Goal: Task Accomplishment & Management: Manage account settings

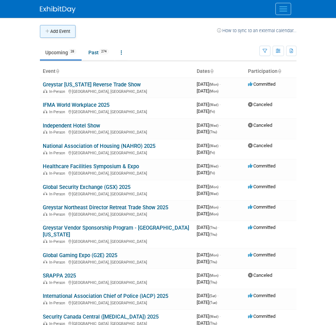
click at [60, 31] on button "Add Event" at bounding box center [58, 31] width 36 height 13
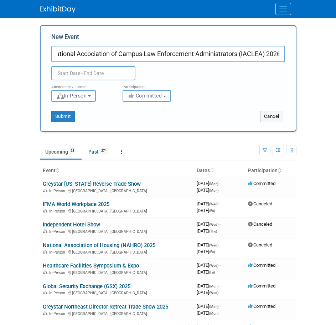
scroll to position [0, 22]
click at [85, 55] on input "International Accociation of Campus Law Enforcement Administrators (IACLEA) 2026" at bounding box center [168, 54] width 234 height 16
type input "International Association of Campus Law Enforcement Administrators (IACLEA) 2026"
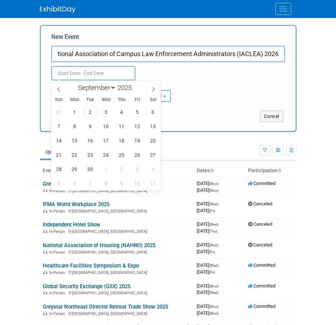
click at [110, 70] on input "text" at bounding box center [93, 73] width 84 height 14
click at [136, 85] on span at bounding box center [134, 85] width 5 height 4
type input "2026"
click at [57, 86] on span at bounding box center [58, 89] width 13 height 12
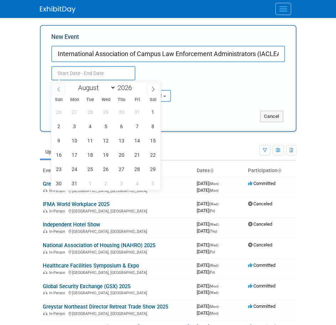
click at [57, 86] on span at bounding box center [58, 89] width 13 height 12
select select "5"
click at [122, 158] on span "25" at bounding box center [122, 155] width 14 height 14
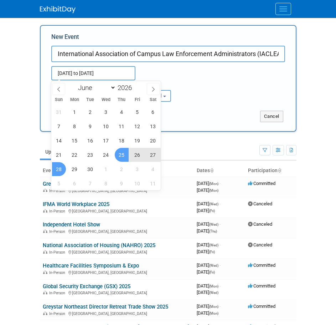
click at [62, 166] on span "28" at bounding box center [59, 169] width 14 height 14
type input "Jun 25, 2026 to Jun 28, 2026"
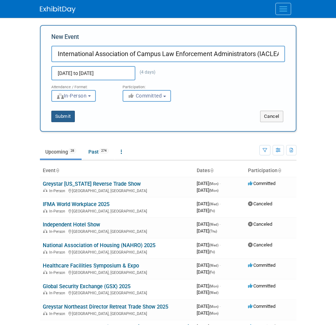
click at [63, 112] on button "Submit" at bounding box center [63, 116] width 24 height 11
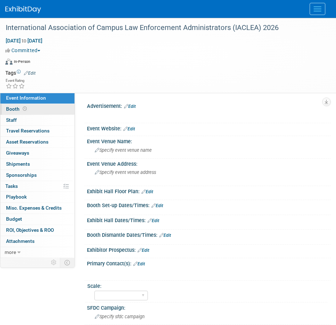
click at [58, 108] on link "Booth" at bounding box center [37, 109] width 74 height 11
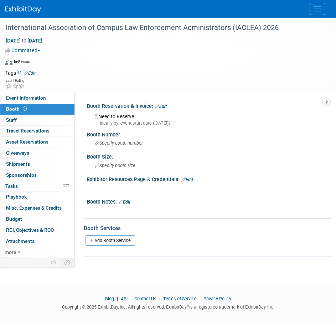
click at [162, 106] on link "Edit" at bounding box center [161, 106] width 12 height 5
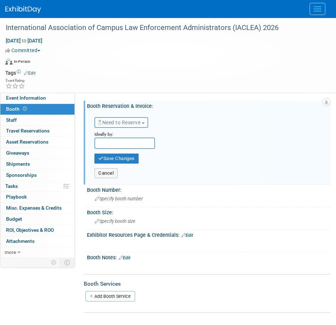
click at [122, 118] on button "Need to Reserve" at bounding box center [122, 122] width 54 height 11
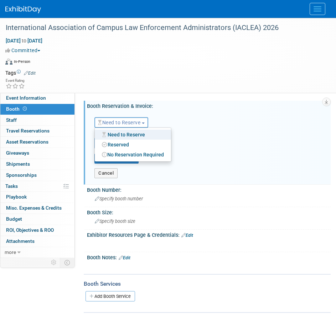
click at [125, 147] on link "Reserved" at bounding box center [133, 144] width 76 height 10
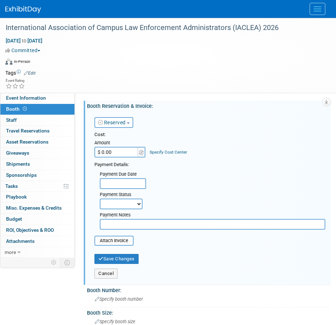
click at [122, 149] on input "$ 0.00" at bounding box center [117, 152] width 45 height 11
type input "$ 3,000.00"
click at [120, 242] on input "file" at bounding box center [90, 240] width 85 height 9
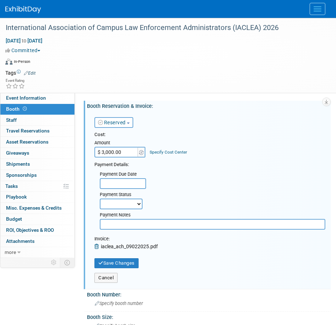
scroll to position [36, 0]
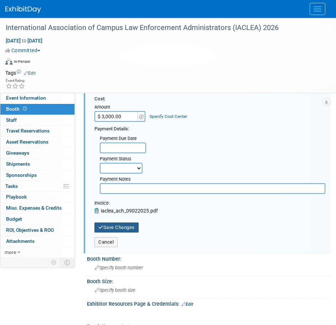
click at [120, 229] on button "Save Changes" at bounding box center [117, 227] width 44 height 10
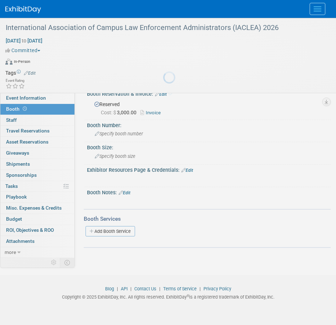
scroll to position [12, 0]
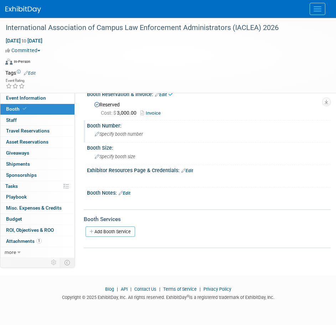
click at [127, 133] on span "Specify booth number" at bounding box center [119, 133] width 48 height 5
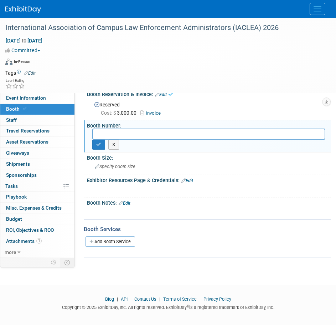
scroll to position [22, 0]
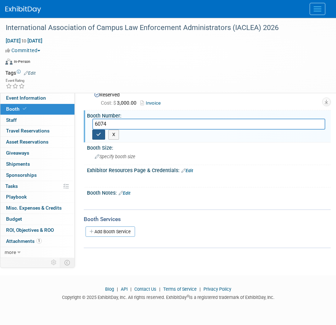
type input "6074"
click at [99, 133] on icon "button" at bounding box center [98, 134] width 5 height 5
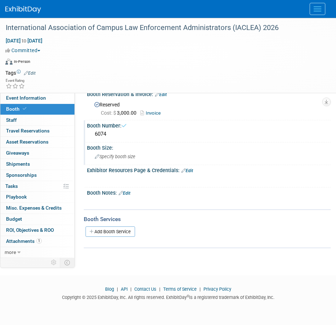
click at [102, 160] on div "Specify booth size" at bounding box center [208, 156] width 233 height 11
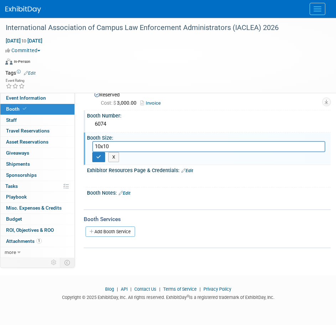
type input "10x10"
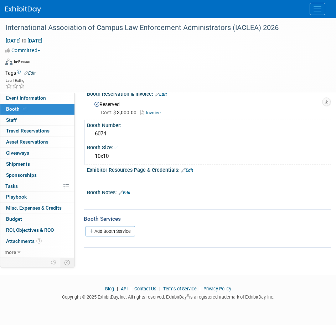
scroll to position [12, 0]
click at [130, 191] on link "Edit" at bounding box center [125, 193] width 12 height 5
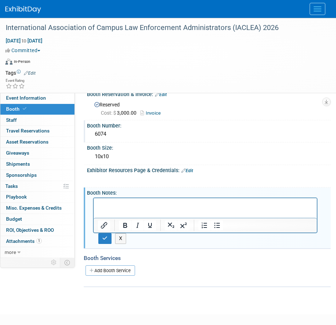
scroll to position [0, 0]
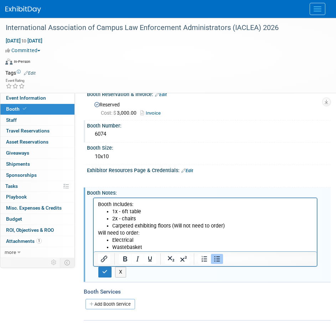
click at [97, 232] on html "Booth Includes: 1x - 6ft table 2x - chairs Carpeted exhibiting floors (Will not…" at bounding box center [205, 224] width 223 height 53
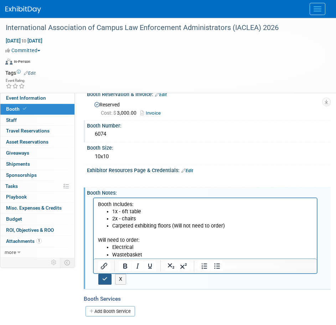
click at [105, 277] on icon "button" at bounding box center [104, 278] width 5 height 5
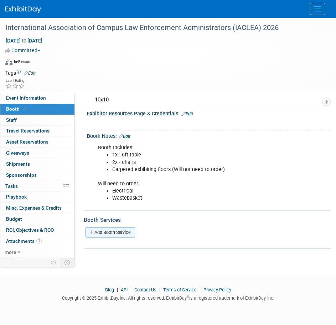
scroll to position [69, 0]
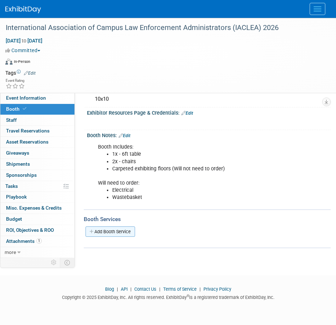
click at [123, 227] on link "Add Booth Service" at bounding box center [111, 231] width 50 height 10
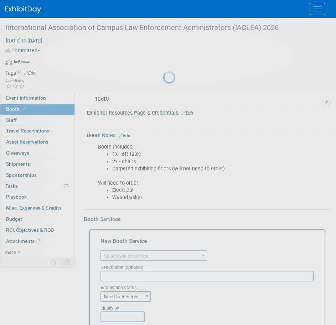
scroll to position [0, 0]
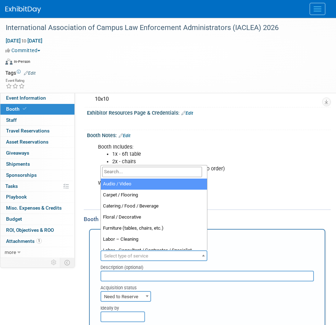
click at [151, 253] on span "Select type of service" at bounding box center [154, 256] width 106 height 10
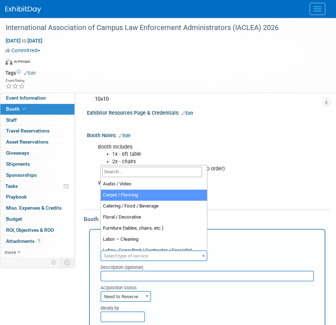
select select "4"
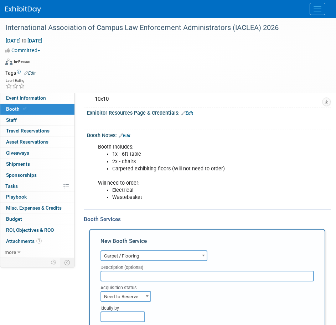
click at [142, 293] on span "Need to Reserve" at bounding box center [125, 296] width 49 height 10
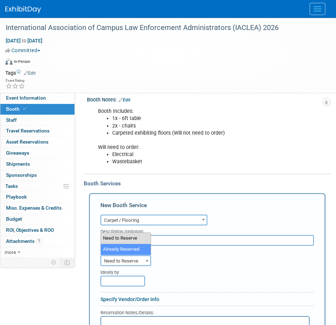
select select "2"
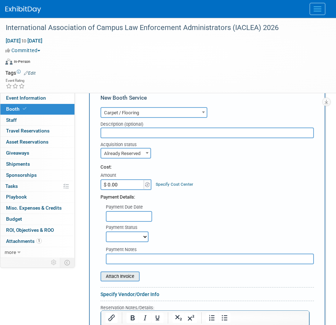
scroll to position [283, 0]
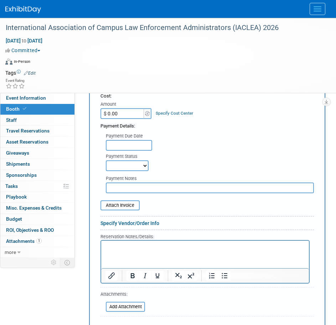
click at [138, 250] on html at bounding box center [205, 245] width 208 height 10
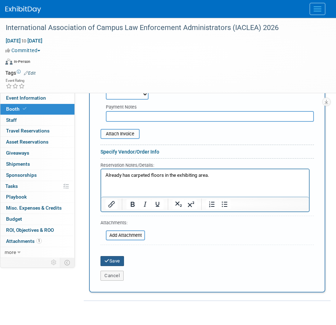
click at [117, 259] on button "Save" at bounding box center [113, 261] width 24 height 10
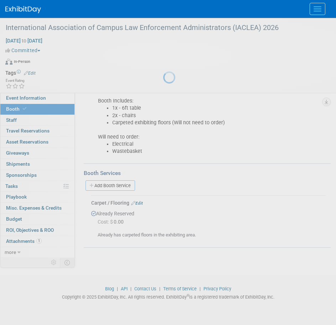
scroll to position [115, 0]
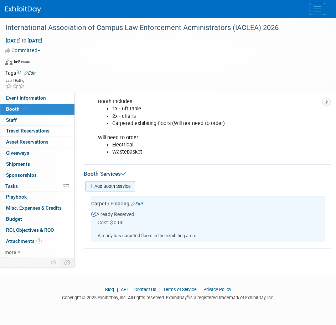
click at [111, 184] on link "Add Booth Service" at bounding box center [111, 186] width 50 height 10
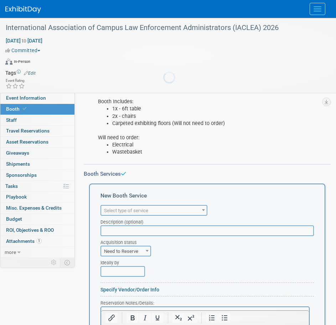
scroll to position [0, 0]
click at [125, 202] on div "New Booth Service" at bounding box center [208, 197] width 214 height 11
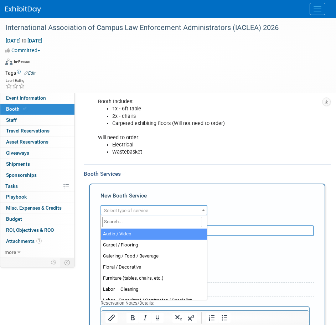
click at [126, 210] on span "Select type of service" at bounding box center [126, 210] width 44 height 5
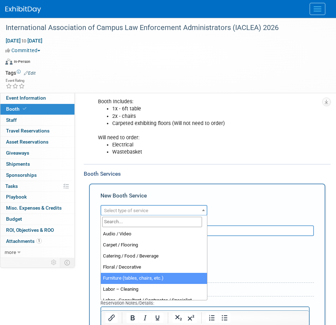
select select "6"
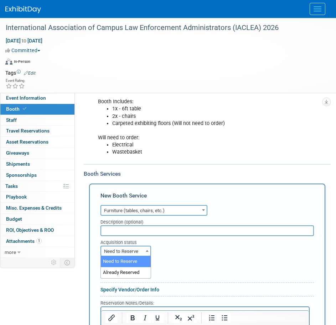
click at [141, 249] on span "Need to Reserve" at bounding box center [125, 251] width 49 height 10
select select "2"
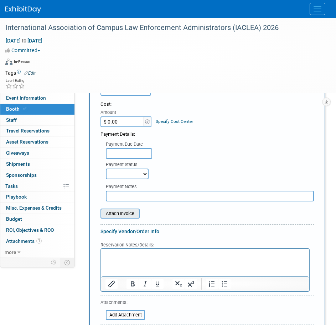
scroll to position [293, 0]
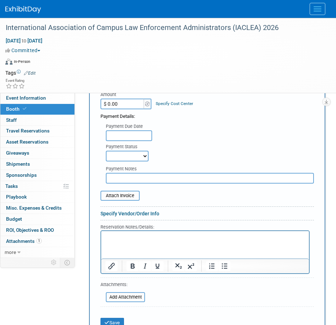
click at [140, 240] on html at bounding box center [205, 235] width 208 height 10
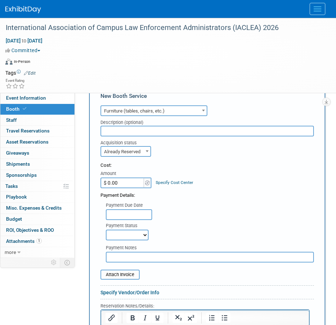
scroll to position [321, 0]
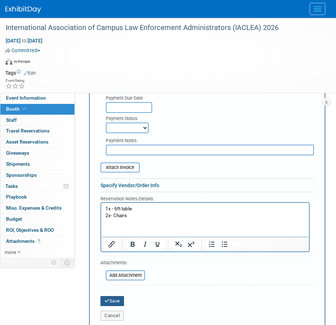
click at [118, 299] on button "Save" at bounding box center [113, 301] width 24 height 10
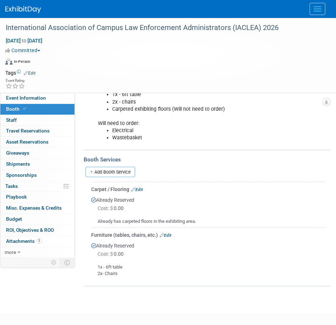
scroll to position [131, 0]
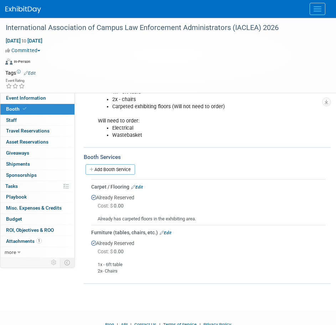
click at [171, 230] on link "Edit" at bounding box center [166, 232] width 12 height 5
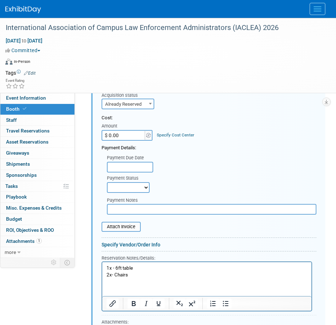
scroll to position [387, 0]
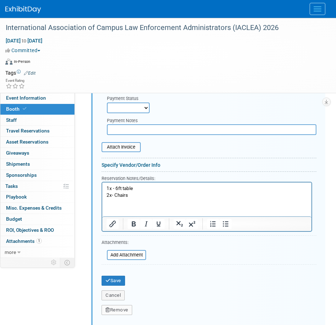
click at [107, 187] on p "1x - 6ft table 2x- Chairs" at bounding box center [207, 191] width 201 height 13
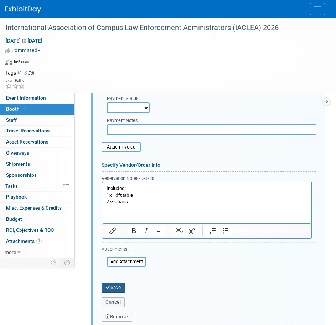
click at [112, 287] on button "Save" at bounding box center [114, 287] width 24 height 10
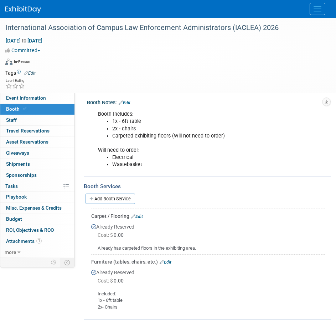
scroll to position [0, 0]
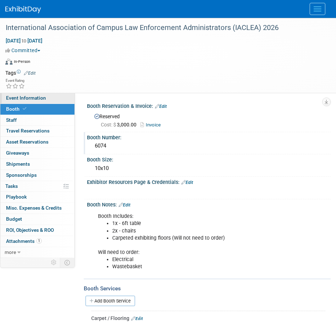
click at [57, 97] on link "Event Information" at bounding box center [37, 98] width 74 height 11
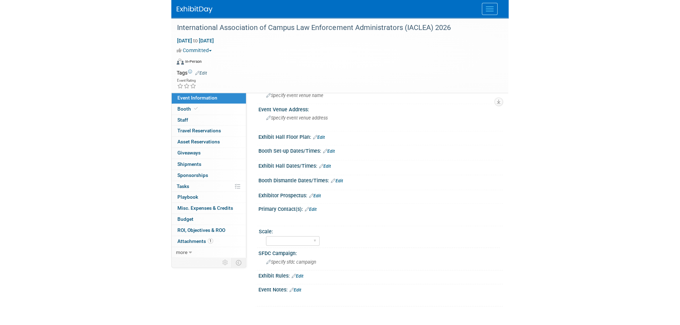
scroll to position [71, 0]
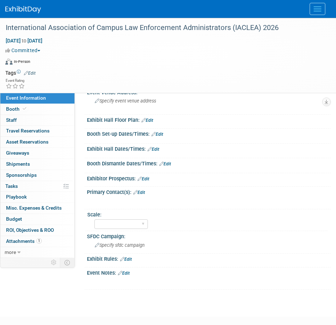
click at [149, 177] on link "Edit" at bounding box center [144, 178] width 12 height 5
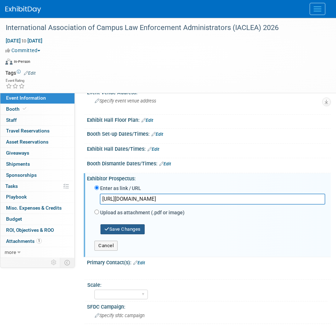
type input "https://view.flipdocs.com/2026-Exhbitor-Prospectus"
click at [111, 228] on button "Save Changes" at bounding box center [123, 229] width 44 height 10
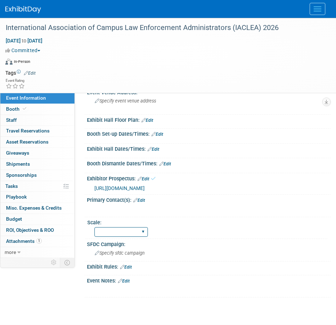
click at [145, 232] on select "Regional National Traka PM LATAM Government" at bounding box center [122, 232] width 54 height 10
select select "National"
click at [95, 227] on select "Regional National Traka PM LATAM Government" at bounding box center [122, 232] width 54 height 10
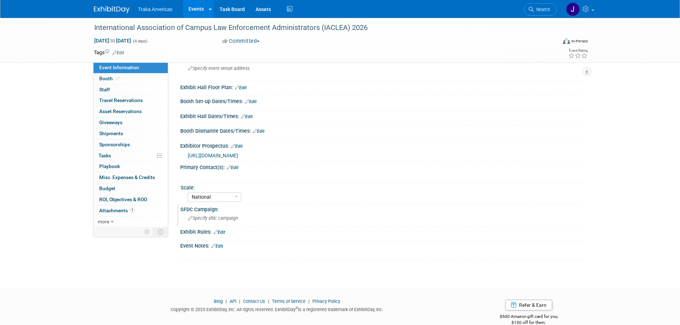
click at [207, 216] on span "Specify sfdc campaign" at bounding box center [213, 217] width 50 height 5
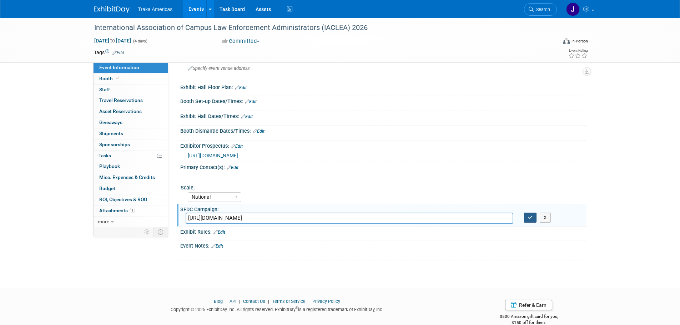
type input "https://traka.lightning.force.com/lightning/r/Campaign/701VT00000YDEw2YAH/view"
click at [336, 213] on button "button" at bounding box center [530, 218] width 13 height 10
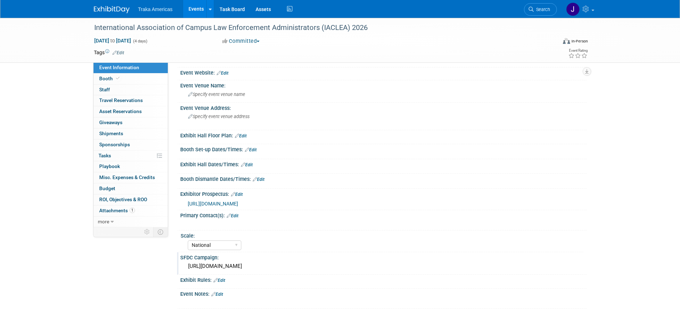
scroll to position [36, 0]
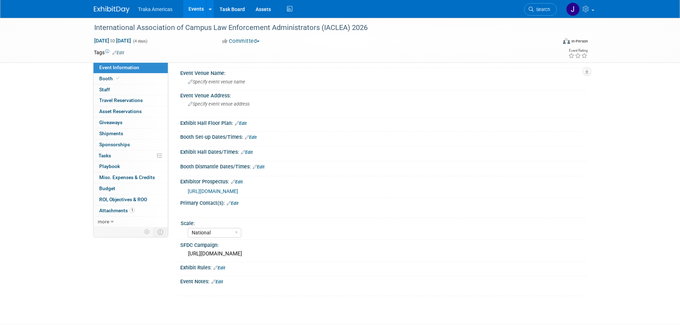
click at [220, 269] on link "Edit" at bounding box center [219, 267] width 12 height 5
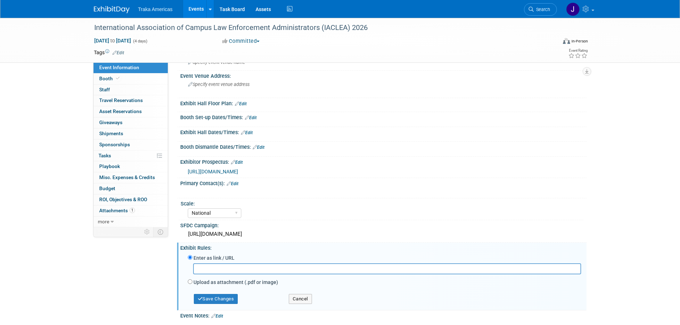
scroll to position [71, 0]
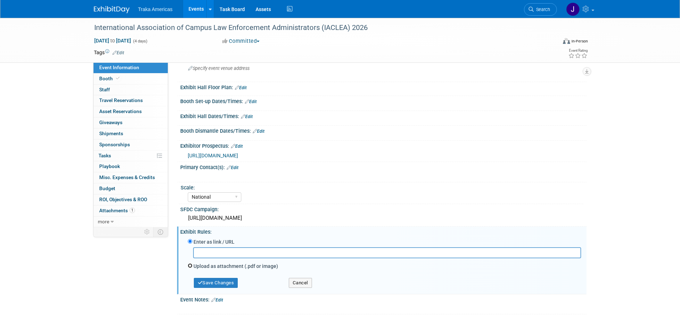
click at [190, 267] on input "Upload as attachment (.pdf or image)" at bounding box center [190, 265] width 5 height 5
radio input "true"
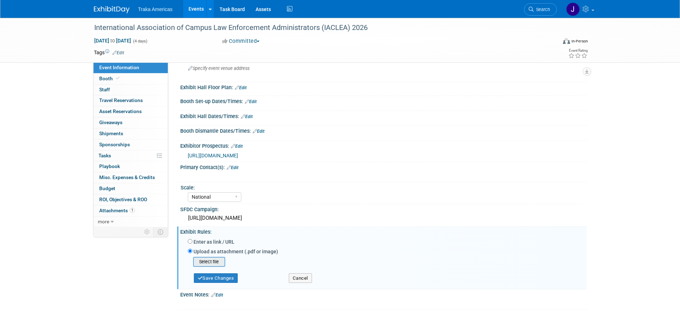
click at [213, 259] on input "file" at bounding box center [181, 262] width 85 height 9
click at [230, 277] on button "Save Changes" at bounding box center [216, 276] width 44 height 10
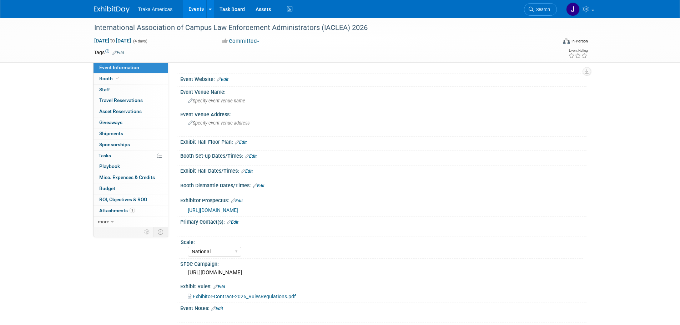
scroll to position [0, 0]
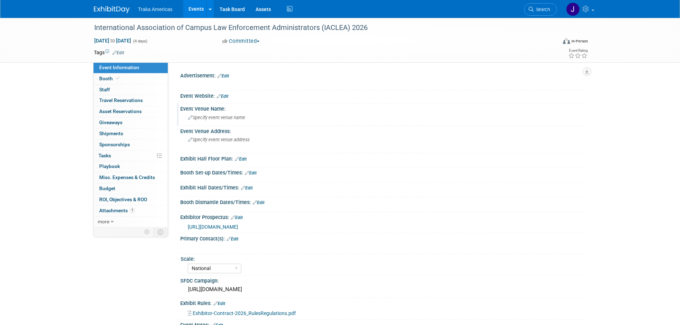
click at [216, 115] on span "Specify event venue name" at bounding box center [216, 117] width 57 height 5
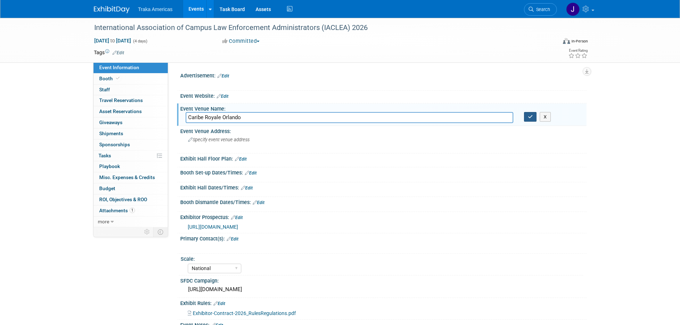
type input "Caribe Royale Orlando"
click at [336, 116] on icon "button" at bounding box center [530, 117] width 5 height 5
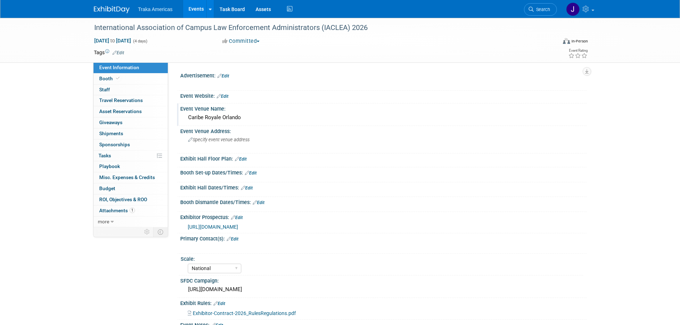
click at [252, 172] on link "Edit" at bounding box center [251, 173] width 12 height 5
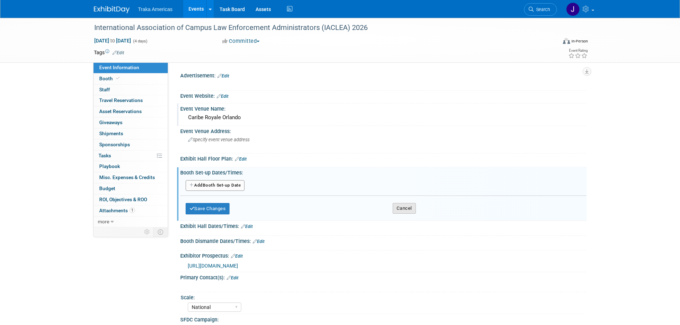
click at [336, 207] on button "Cancel" at bounding box center [403, 208] width 23 height 11
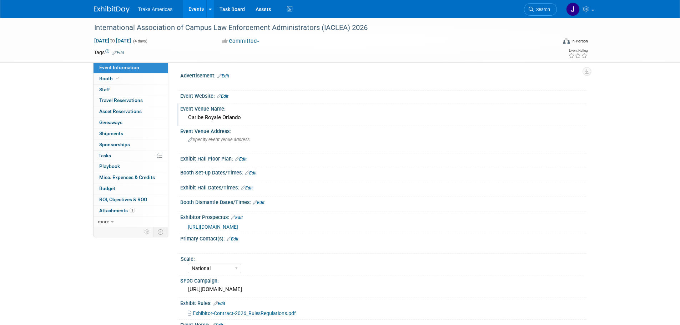
click at [253, 174] on link "Edit" at bounding box center [251, 173] width 12 height 5
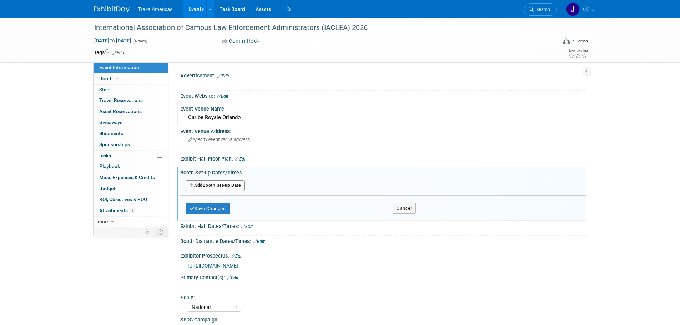
click at [238, 184] on button "Add Another Booth Set-up Date" at bounding box center [215, 185] width 59 height 11
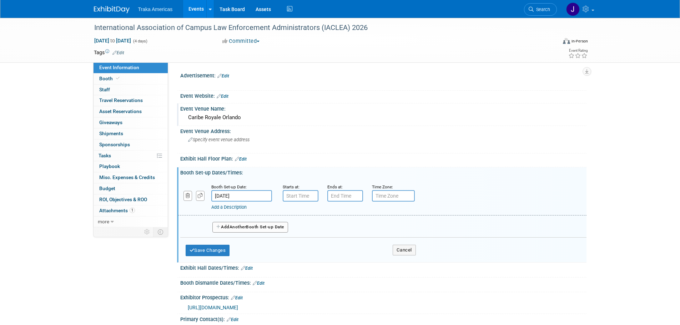
click at [245, 194] on input "Jun 25, 2026" at bounding box center [241, 195] width 61 height 11
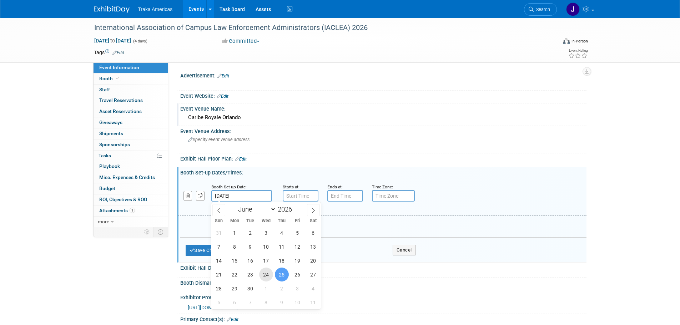
drag, startPoint x: 265, startPoint y: 274, endPoint x: 282, endPoint y: 237, distance: 41.2
click at [265, 274] on span "24" at bounding box center [266, 275] width 14 height 14
type input "Jun 24, 2026"
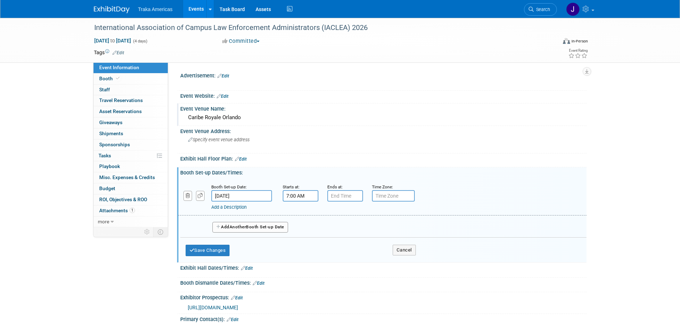
click at [305, 195] on input "7:00 AM" at bounding box center [301, 195] width 36 height 11
click at [300, 215] on span at bounding box center [299, 213] width 12 height 12
click at [336, 223] on button "AM" at bounding box center [361, 229] width 13 height 12
click at [297, 247] on span at bounding box center [299, 244] width 12 height 12
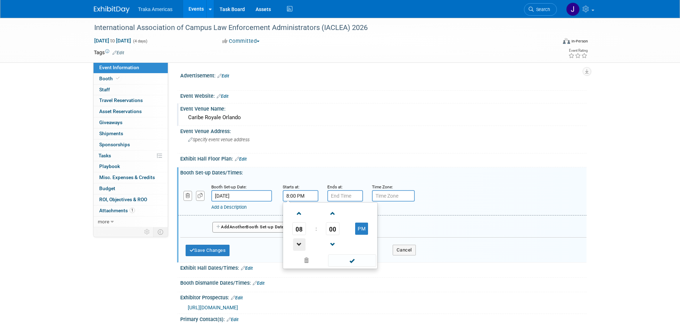
click at [299, 247] on span at bounding box center [299, 244] width 12 height 12
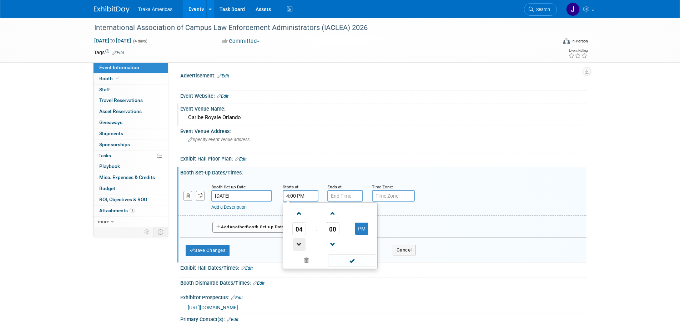
type input "3:00 PM"
drag, startPoint x: 358, startPoint y: 261, endPoint x: 354, endPoint y: 218, distance: 43.4
click at [336, 261] on span at bounding box center [352, 260] width 48 height 12
click at [336, 196] on input "7:00 PM" at bounding box center [345, 195] width 36 height 11
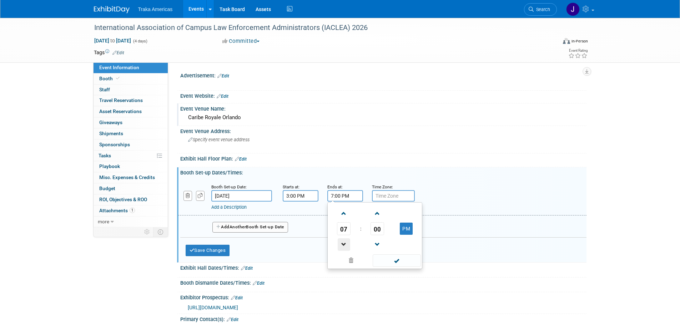
click at [336, 241] on span at bounding box center [343, 244] width 12 height 12
type input "6:00 PM"
drag, startPoint x: 385, startPoint y: 259, endPoint x: 366, endPoint y: 260, distance: 18.9
click at [336, 259] on span at bounding box center [396, 260] width 48 height 12
click at [249, 224] on button "Add Another Booth Set-up Date" at bounding box center [250, 227] width 76 height 11
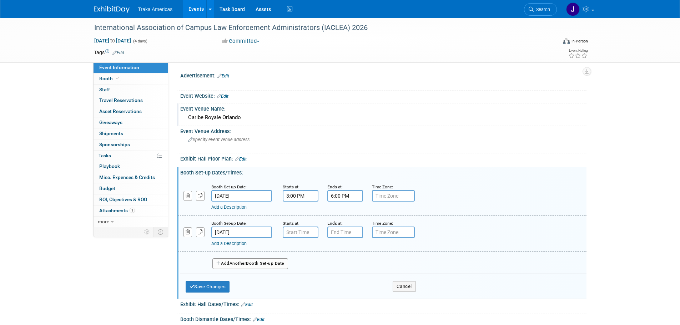
type input "7:00 AM"
click at [299, 231] on input "7:00 AM" at bounding box center [301, 232] width 36 height 11
click at [336, 297] on span at bounding box center [352, 297] width 48 height 12
click at [336, 234] on input "7:00 PM" at bounding box center [345, 232] width 36 height 11
click at [336, 283] on span at bounding box center [343, 281] width 12 height 12
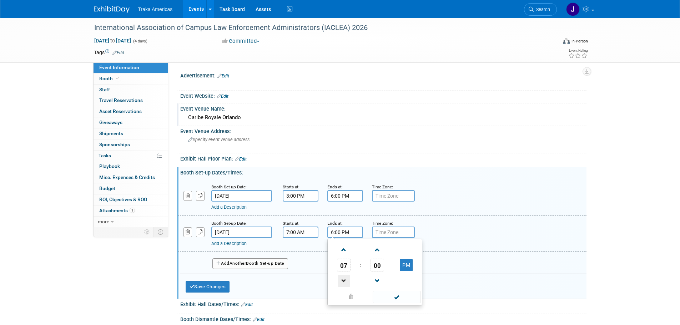
click at [336, 283] on span at bounding box center [343, 281] width 12 height 12
type input "3:00 PM"
click at [336, 299] on span at bounding box center [396, 297] width 48 height 12
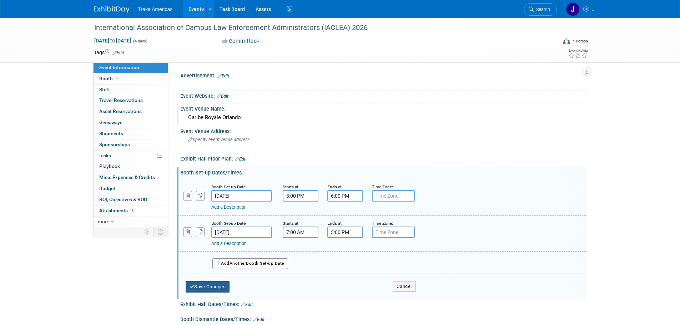
click at [209, 289] on button "Save Changes" at bounding box center [208, 286] width 44 height 11
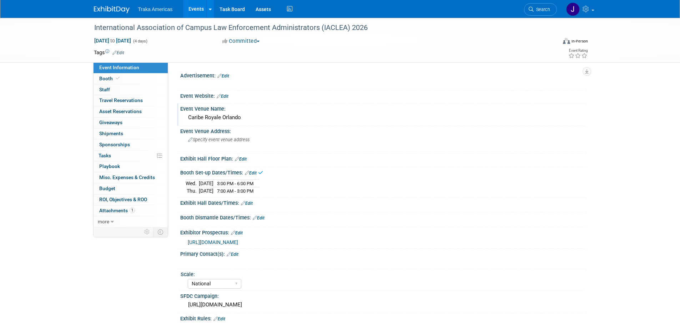
click at [249, 201] on link "Edit" at bounding box center [247, 203] width 12 height 5
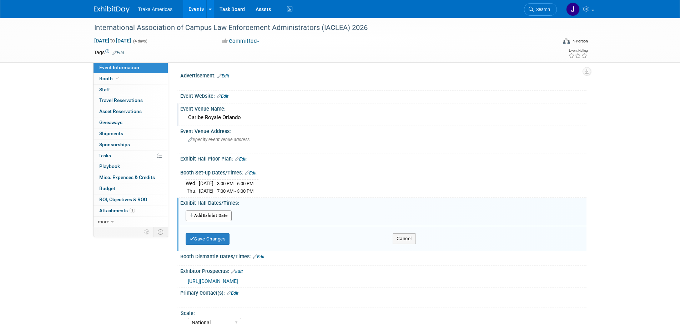
click at [222, 213] on button "Add Another Exhibit Date" at bounding box center [209, 215] width 46 height 11
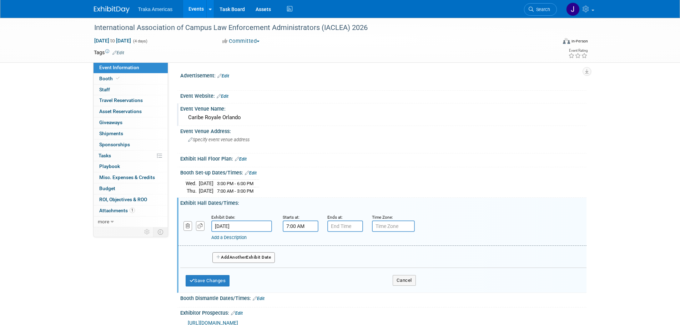
click at [307, 230] on input "7:00 AM" at bounding box center [301, 225] width 36 height 11
click at [297, 271] on span at bounding box center [299, 275] width 12 height 12
click at [298, 271] on span at bounding box center [299, 275] width 12 height 12
click at [301, 271] on span at bounding box center [299, 275] width 12 height 12
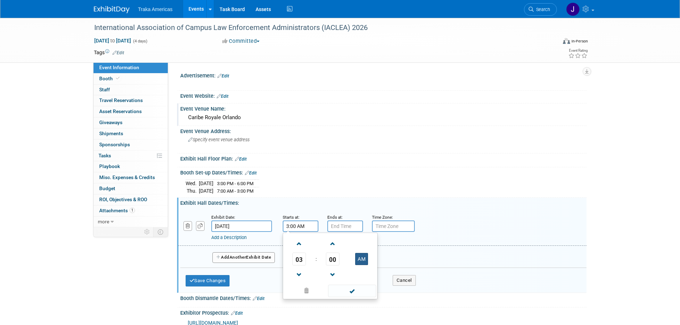
click at [336, 258] on button "AM" at bounding box center [361, 259] width 13 height 12
type input "3:00 PM"
click at [336, 293] on span at bounding box center [352, 291] width 48 height 12
type input "7:00 PM"
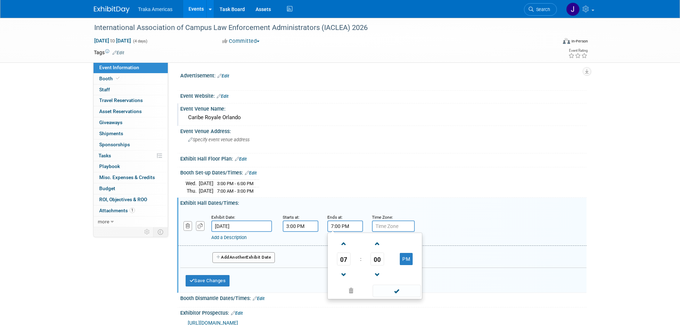
click at [336, 229] on input "7:00 PM" at bounding box center [345, 225] width 36 height 11
click at [336, 289] on span at bounding box center [396, 291] width 48 height 12
click at [224, 258] on button "Add Another Exhibit Date" at bounding box center [243, 257] width 63 height 11
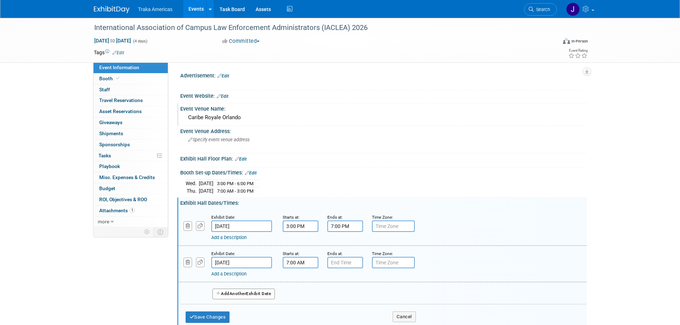
click at [303, 259] on input "7:00 AM" at bounding box center [301, 262] width 36 height 11
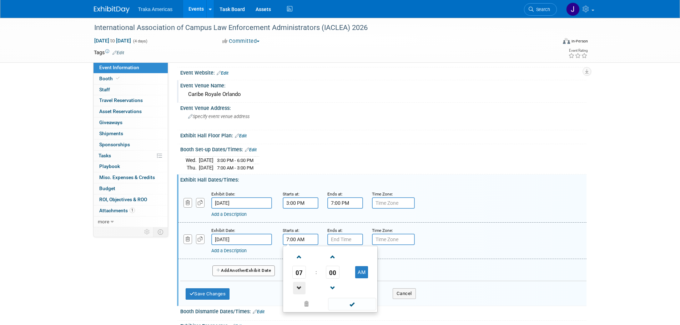
scroll to position [36, 0]
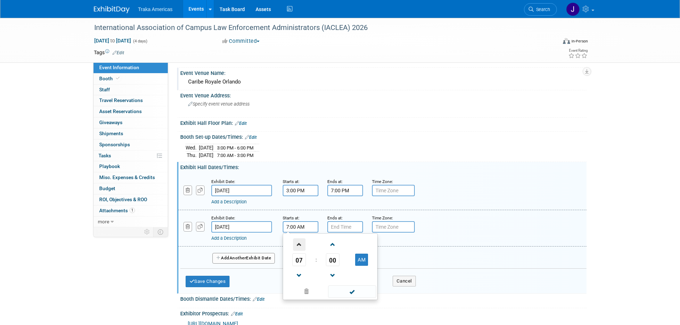
click at [299, 248] on span at bounding box center [299, 244] width 12 height 12
click at [332, 263] on span "00" at bounding box center [333, 259] width 14 height 13
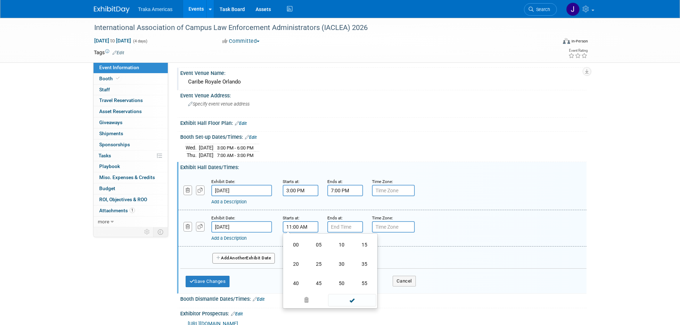
click at [315, 284] on td "45" at bounding box center [318, 283] width 23 height 19
type input "11:45 AM"
click at [336, 291] on span at bounding box center [352, 291] width 48 height 12
click at [336, 225] on input "7:00 PM" at bounding box center [345, 226] width 36 height 11
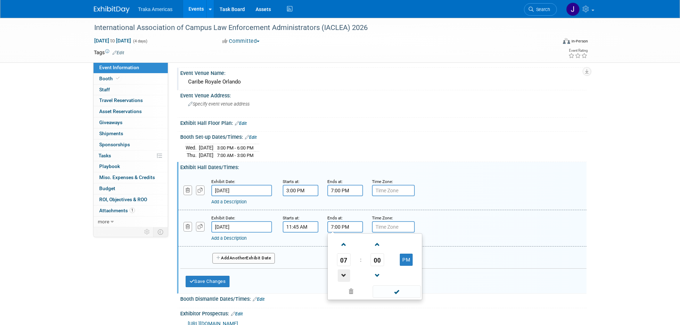
click at [336, 274] on span at bounding box center [343, 275] width 12 height 12
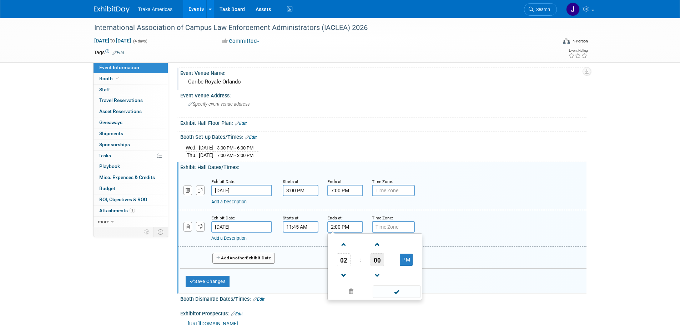
click at [336, 257] on span "00" at bounding box center [377, 259] width 14 height 13
click at [336, 264] on td "30" at bounding box center [386, 263] width 23 height 19
type input "2:30 PM"
click at [336, 290] on span at bounding box center [396, 291] width 48 height 12
click at [204, 280] on button "Save Changes" at bounding box center [208, 281] width 44 height 11
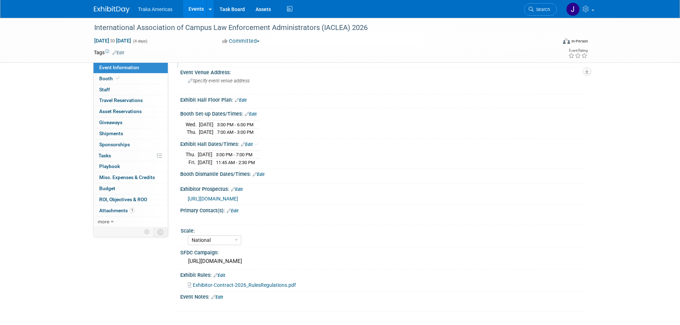
scroll to position [71, 0]
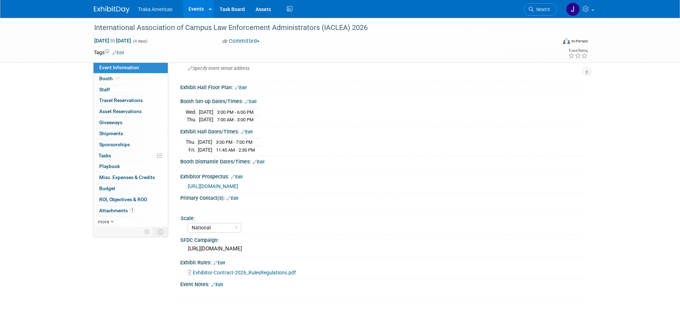
click at [260, 161] on link "Edit" at bounding box center [259, 161] width 12 height 5
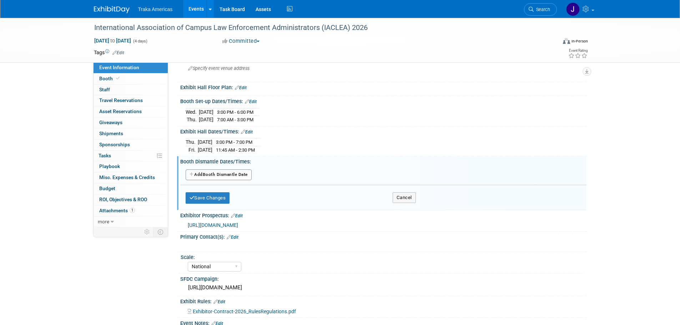
click at [223, 176] on button "Add Another Booth Dismantle Date" at bounding box center [219, 174] width 66 height 11
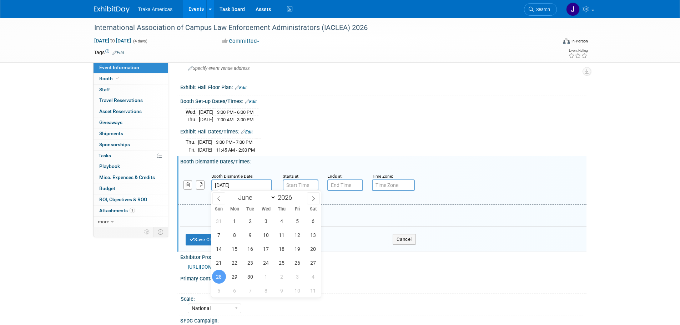
click at [264, 183] on input "Jun 28, 2026" at bounding box center [241, 184] width 61 height 11
click at [297, 263] on span "26" at bounding box center [297, 263] width 14 height 14
type input "Jun 26, 2026"
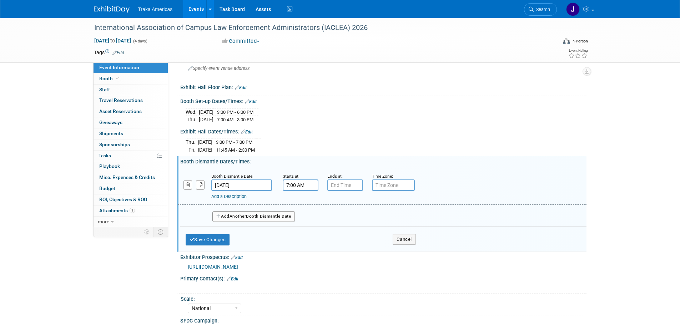
click at [296, 185] on input "7:00 AM" at bounding box center [301, 184] width 36 height 11
click at [336, 218] on button "AM" at bounding box center [361, 218] width 13 height 12
click at [299, 233] on span at bounding box center [299, 234] width 12 height 12
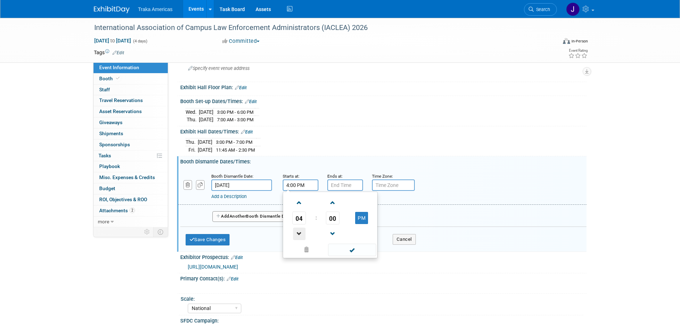
click at [299, 233] on span at bounding box center [299, 234] width 12 height 12
type input "3:00 PM"
click at [336, 250] on span at bounding box center [352, 250] width 48 height 12
click at [336, 185] on input "7:00 PM" at bounding box center [345, 184] width 36 height 11
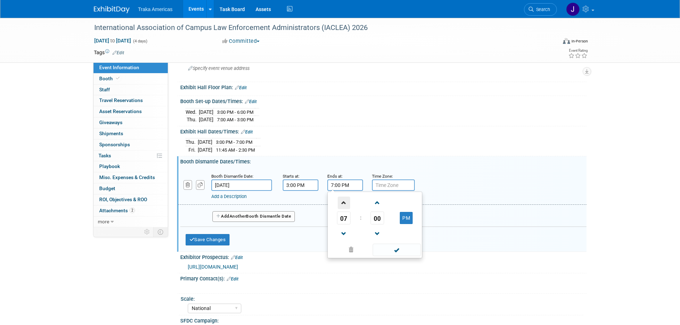
click at [336, 200] on span at bounding box center [343, 203] width 12 height 12
type input "8:00 PM"
click at [336, 248] on span at bounding box center [396, 250] width 48 height 12
click at [200, 237] on button "Save Changes" at bounding box center [208, 239] width 44 height 11
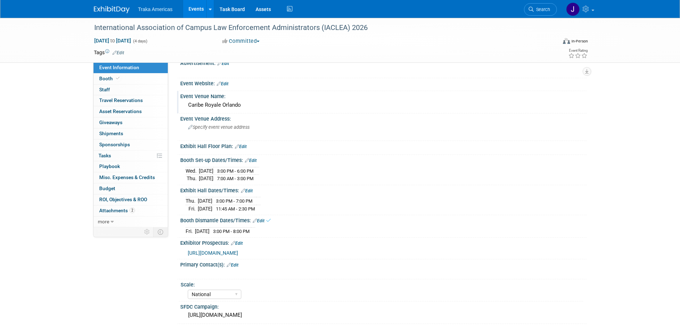
scroll to position [0, 0]
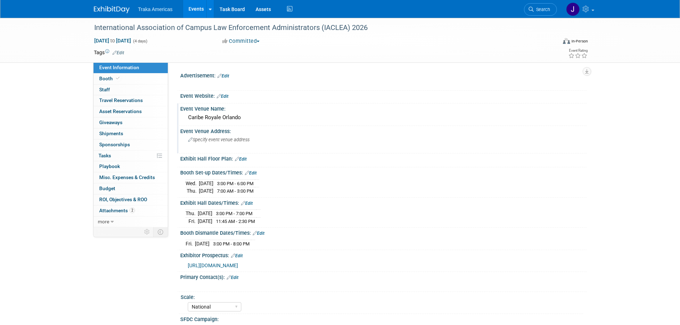
click at [223, 139] on span "Specify event venue address" at bounding box center [218, 139] width 61 height 5
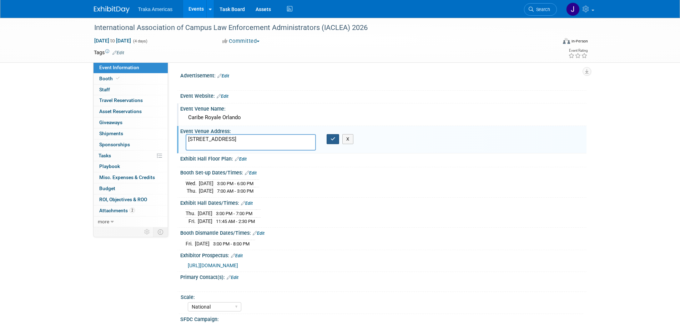
type textarea "8101 World Center Dr, Orlando, FL 32821"
click at [334, 140] on icon "button" at bounding box center [332, 139] width 5 height 5
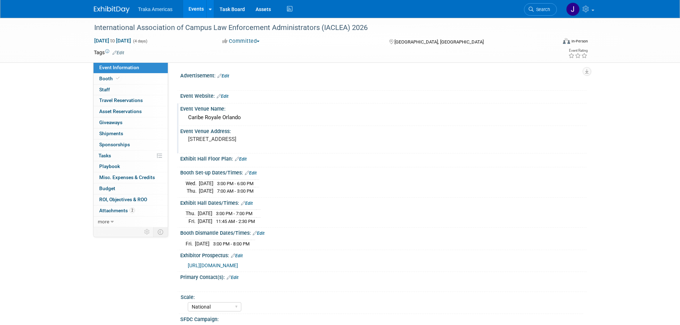
click at [112, 10] on img at bounding box center [112, 9] width 36 height 7
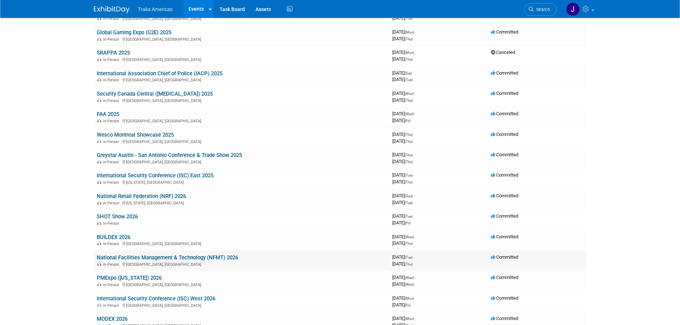
scroll to position [285, 0]
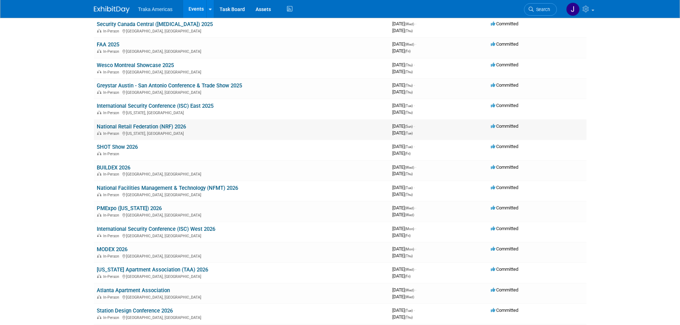
click at [139, 124] on link "National Retail Federation (NRF) 2026" at bounding box center [141, 126] width 89 height 6
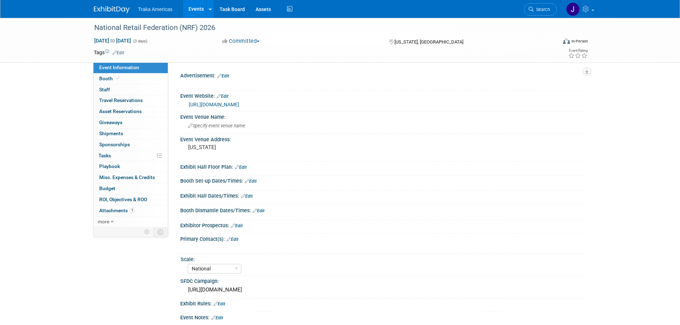
select select "National"
click at [218, 106] on link "https://nrfbigshow.nrf.com/" at bounding box center [214, 105] width 50 height 6
click at [123, 77] on link "Booth" at bounding box center [130, 78] width 74 height 11
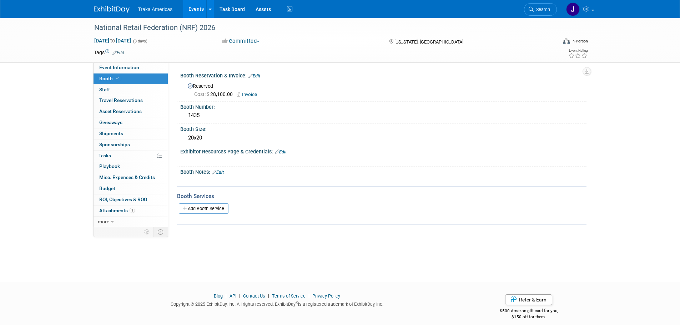
click at [286, 151] on link "Edit" at bounding box center [281, 151] width 12 height 5
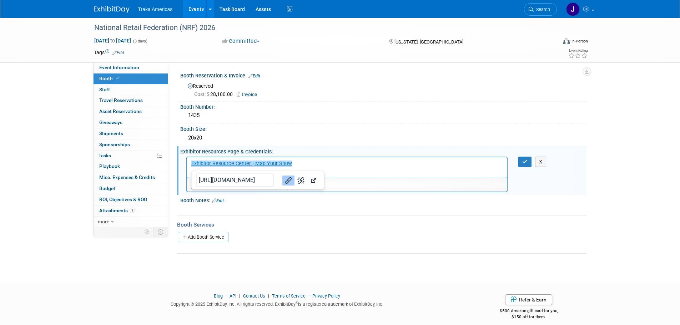
click at [306, 163] on p "﻿Exhibitor Resource Center | Map Your Show" at bounding box center [347, 163] width 312 height 7
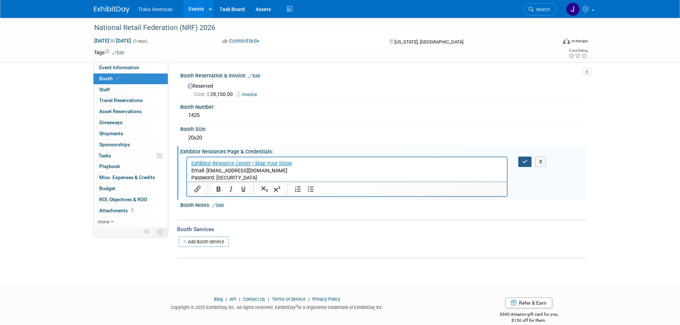
click at [524, 164] on icon "button" at bounding box center [524, 161] width 5 height 5
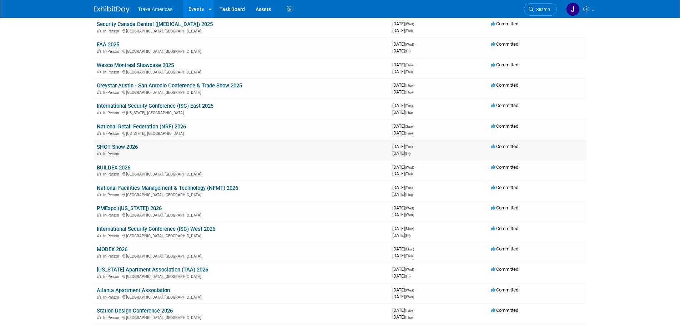
click at [117, 147] on link "SHOT Show 2026" at bounding box center [117, 147] width 41 height 6
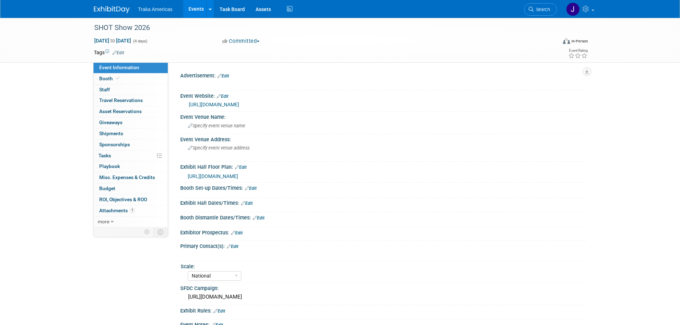
select select "National"
click at [127, 77] on link "Booth" at bounding box center [130, 78] width 74 height 11
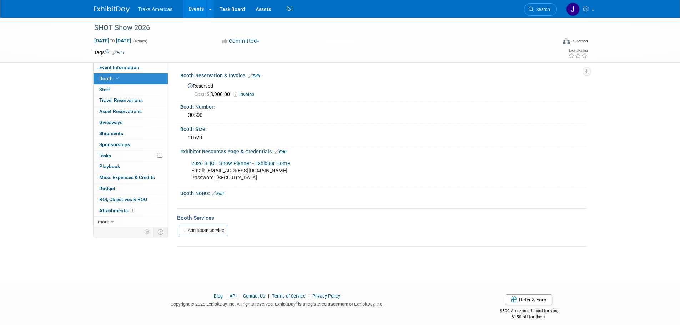
click at [277, 163] on link "2026 SHOT Show Planner - Exhibitor Home" at bounding box center [240, 164] width 99 height 6
drag, startPoint x: 257, startPoint y: 179, endPoint x: 216, endPoint y: 178, distance: 40.4
click at [216, 178] on div "2026 SHOT Show Planner - Exhibitor Home Email: jsaenz@trakausa.com Password: Sh…" at bounding box center [346, 171] width 321 height 29
copy div "Shotshow2026!"
click at [139, 66] on link "Event Information" at bounding box center [130, 67] width 74 height 11
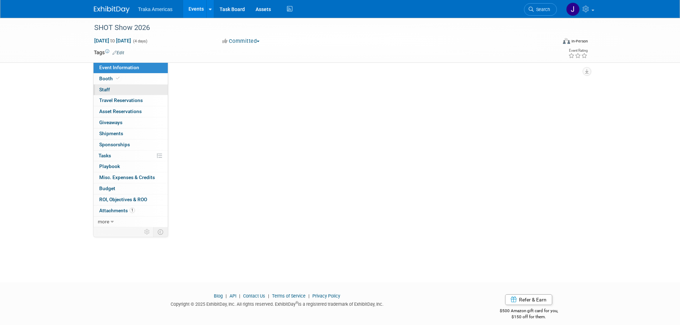
select select "National"
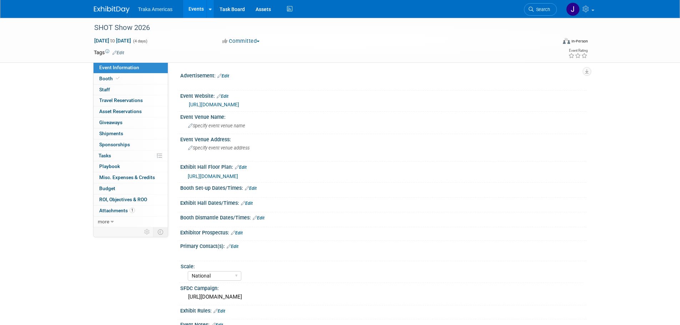
click at [220, 104] on link "https://shotshow.org/" at bounding box center [214, 105] width 50 height 6
click at [121, 82] on link "Booth" at bounding box center [130, 78] width 74 height 11
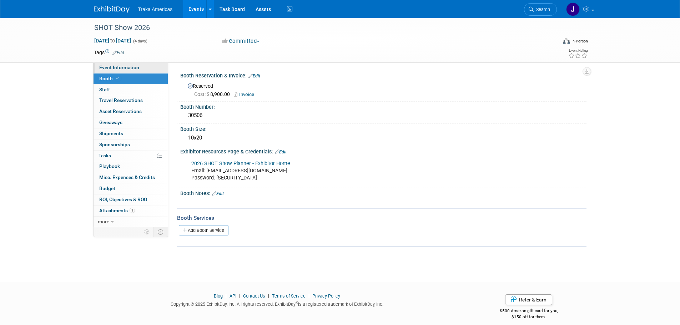
click at [120, 64] on link "Event Information" at bounding box center [130, 67] width 74 height 11
select select "National"
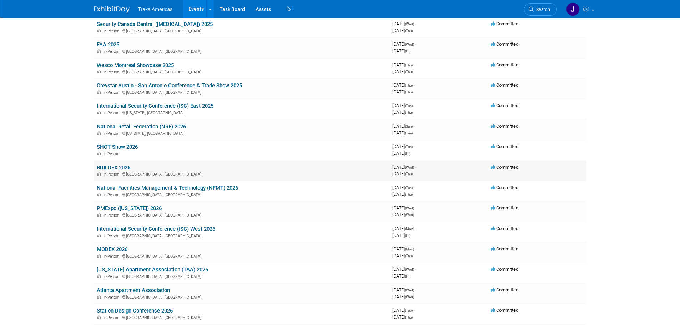
click at [118, 168] on link "BUILDEX 2026" at bounding box center [114, 167] width 34 height 6
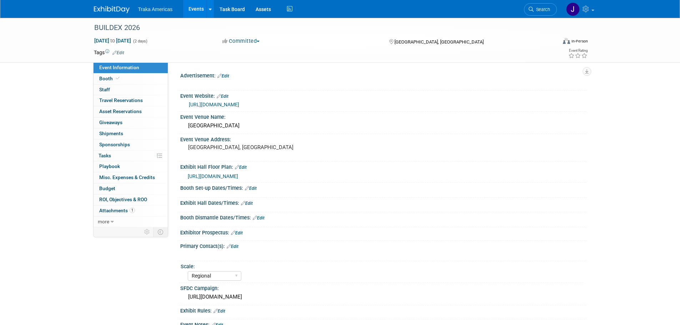
select select "Regional"
drag, startPoint x: 271, startPoint y: 126, endPoint x: 188, endPoint y: 127, distance: 83.8
click at [188, 127] on div "Vancouver Convention Centre West" at bounding box center [383, 125] width 395 height 11
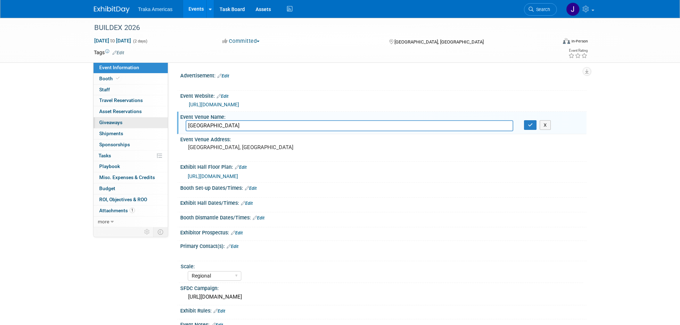
drag, startPoint x: 275, startPoint y: 126, endPoint x: 151, endPoint y: 126, distance: 124.2
click at [151, 126] on div "Event Information Event Info Booth Booth 0 Staff 0 Staff 0 Travel Reservations …" at bounding box center [339, 178] width 503 height 321
click at [532, 123] on icon "button" at bounding box center [530, 125] width 5 height 5
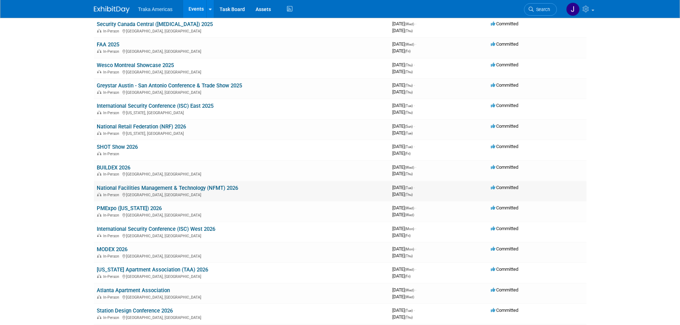
click at [157, 188] on link "National Facilities Management & Technology (NFMT) 2026" at bounding box center [167, 188] width 141 height 6
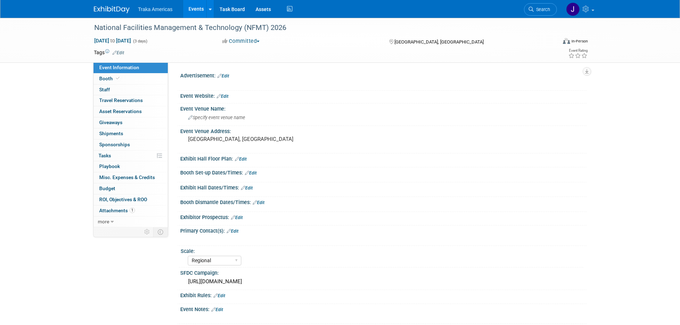
select select "Regional"
click at [228, 96] on link "Edit" at bounding box center [223, 96] width 12 height 5
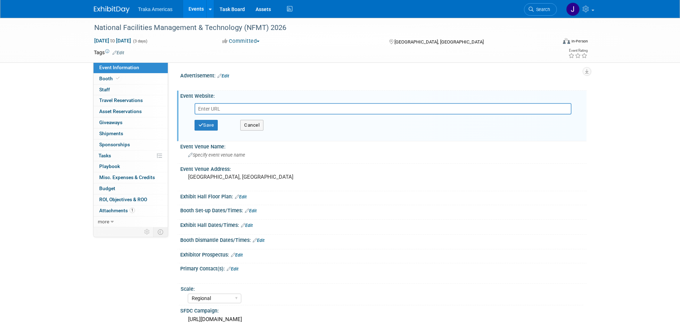
click at [234, 111] on input "text" at bounding box center [382, 108] width 377 height 11
type input "https://www.nfmt.com/Charlotte/2026/"
click at [201, 125] on icon "button" at bounding box center [200, 125] width 5 height 5
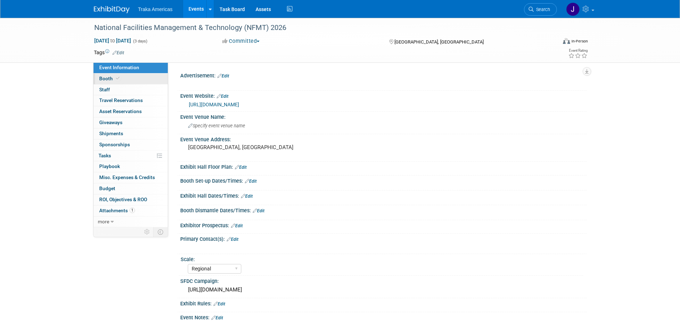
click at [138, 79] on link "Booth" at bounding box center [130, 78] width 74 height 11
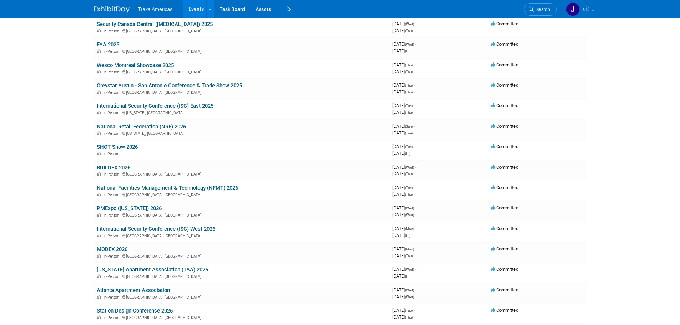
click at [188, 230] on link "International Security Conference (ISC) West 2026" at bounding box center [156, 229] width 118 height 6
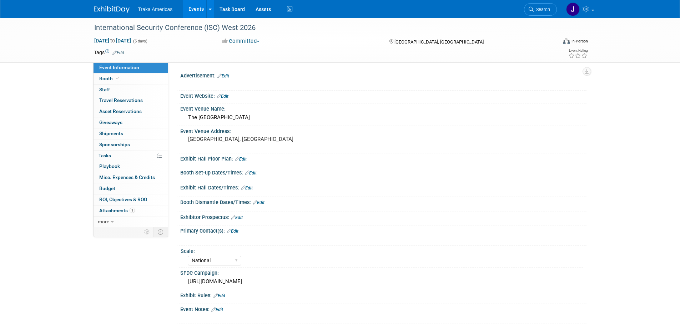
select select "National"
click at [129, 79] on link "Booth" at bounding box center [130, 78] width 74 height 11
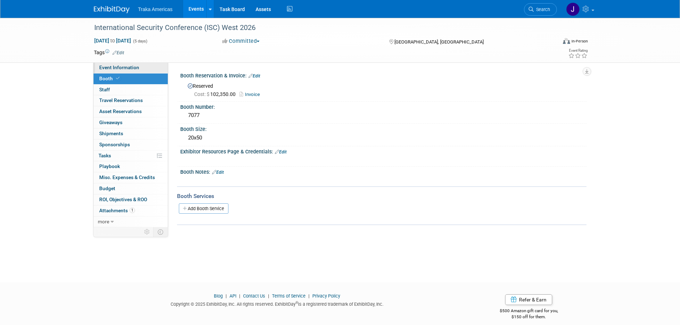
click at [121, 65] on span "Event Information" at bounding box center [119, 68] width 40 height 6
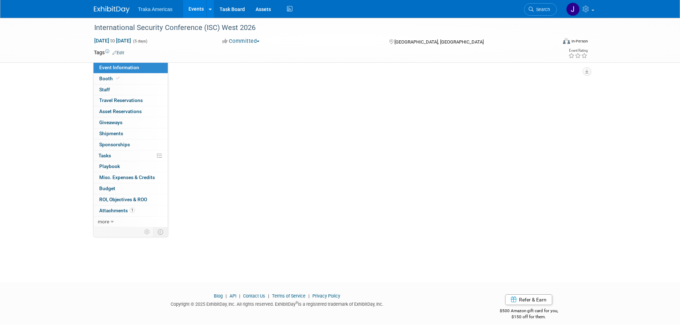
select select "National"
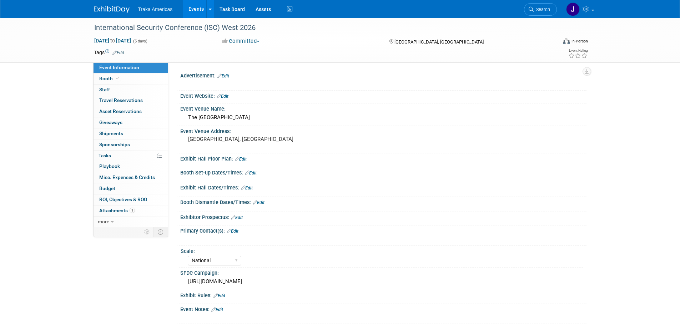
click at [106, 5] on link at bounding box center [116, 6] width 44 height 6
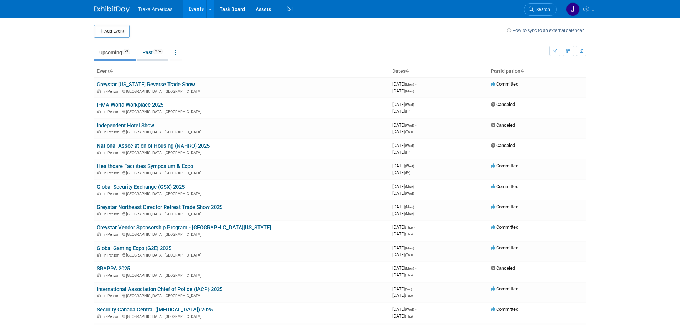
click at [156, 51] on span "274" at bounding box center [158, 51] width 10 height 5
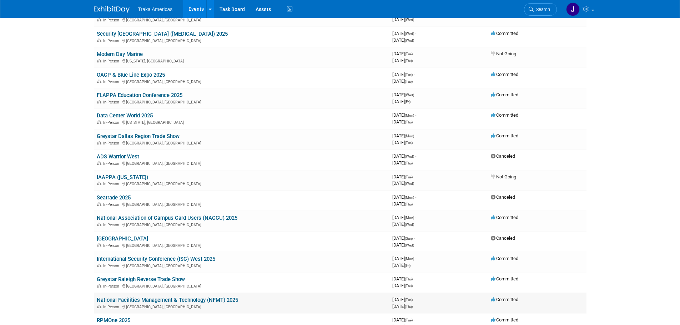
scroll to position [606, 0]
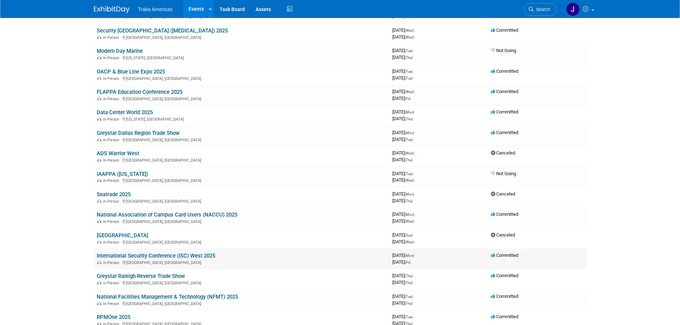
click at [204, 254] on link "International Security Conference (ISC) West 2025" at bounding box center [156, 256] width 118 height 6
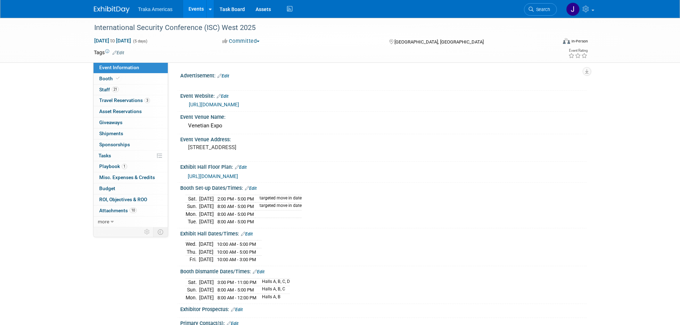
select select "National"
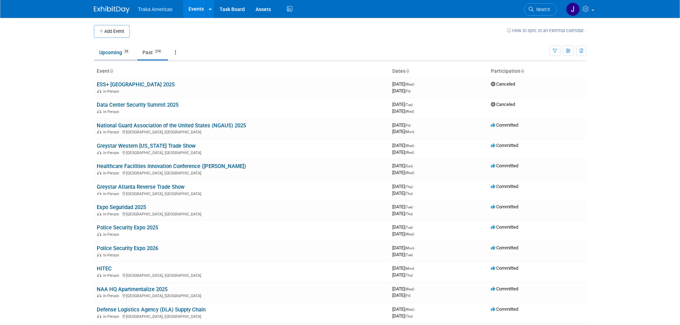
click at [119, 57] on link "Upcoming 29" at bounding box center [115, 53] width 42 height 14
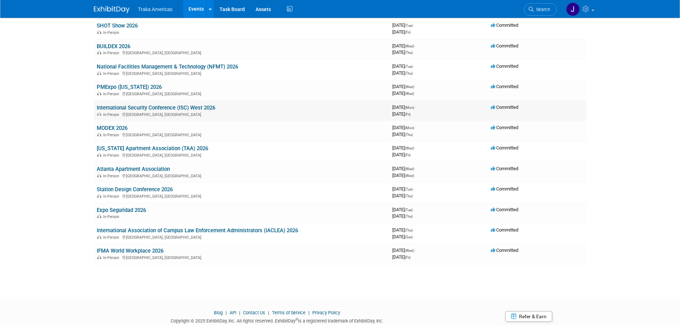
scroll to position [431, 0]
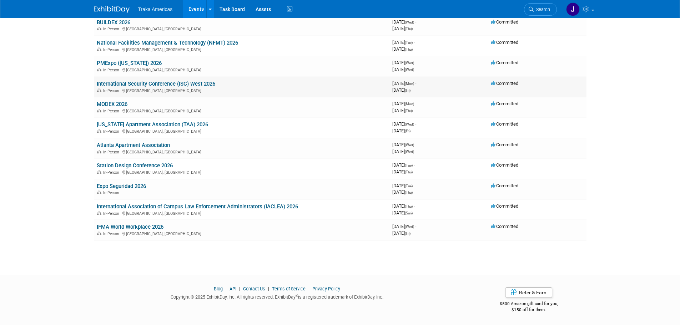
click at [151, 90] on div "In-Person Las Vegas, NV" at bounding box center [242, 90] width 290 height 6
click at [149, 85] on link "International Security Conference (ISC) West 2026" at bounding box center [156, 84] width 118 height 6
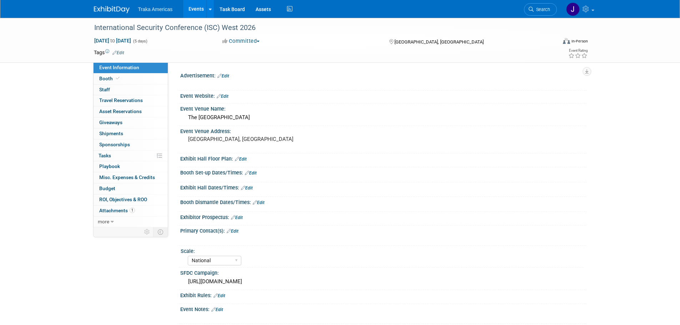
select select "National"
click at [110, 76] on span "Booth" at bounding box center [110, 79] width 22 height 6
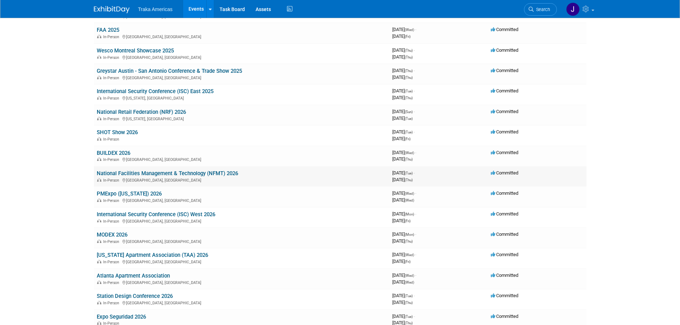
scroll to position [288, 0]
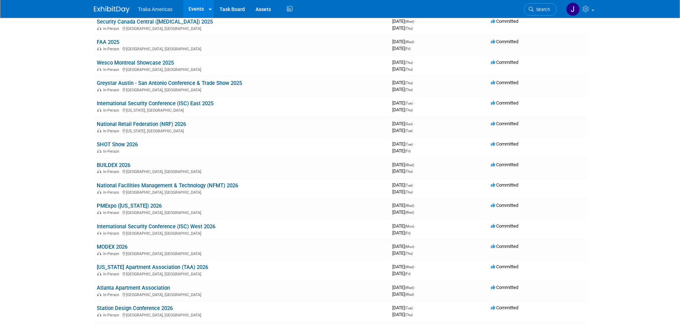
click at [117, 247] on link "MODEX 2026" at bounding box center [112, 247] width 31 height 6
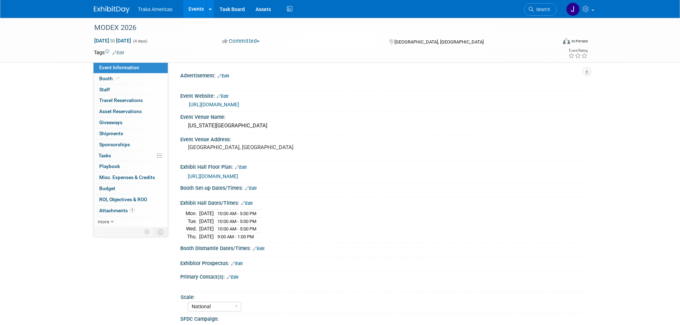
select select "National"
drag, startPoint x: 148, startPoint y: 81, endPoint x: 483, endPoint y: 130, distance: 337.9
click at [148, 80] on link "Booth" at bounding box center [130, 78] width 74 height 11
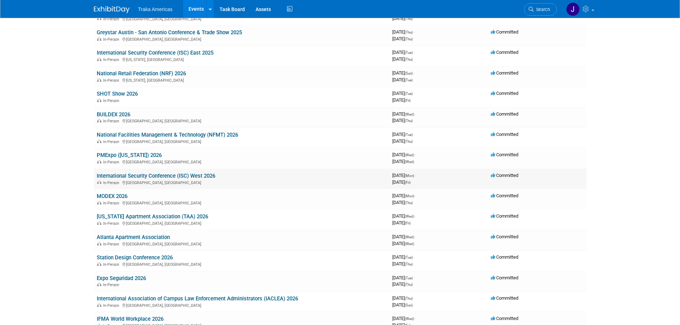
scroll to position [359, 0]
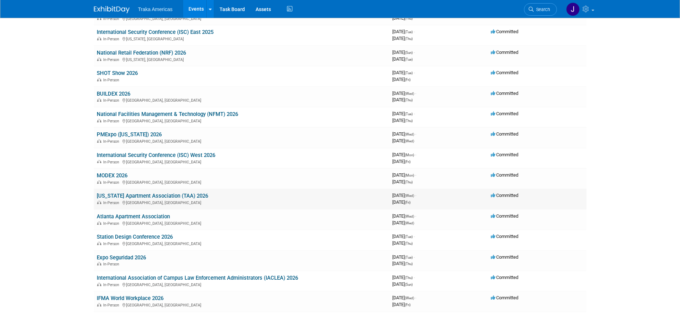
click at [150, 194] on link "[US_STATE] Apartment Association (TAA) 2026" at bounding box center [152, 196] width 111 height 6
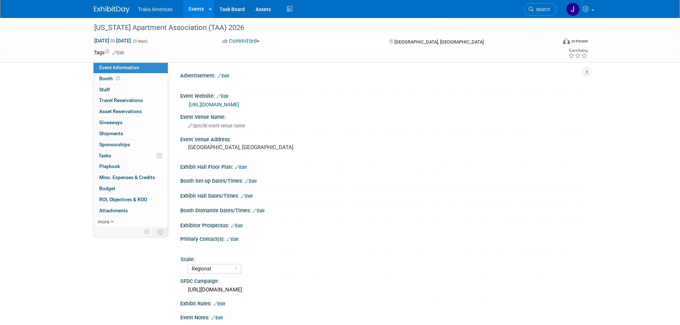
select select "Regional"
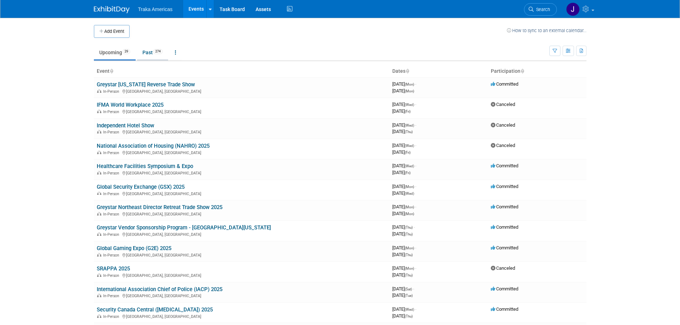
click at [147, 54] on link "Past 274" at bounding box center [152, 53] width 31 height 14
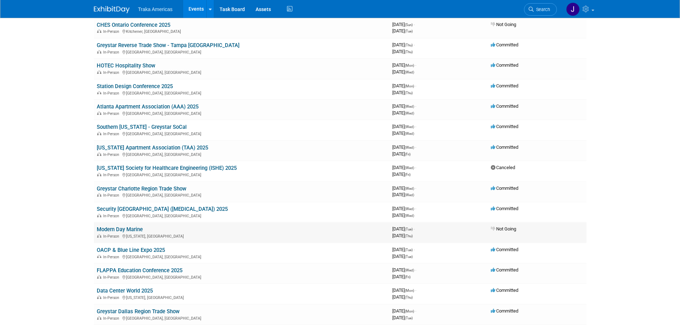
scroll to position [571, 0]
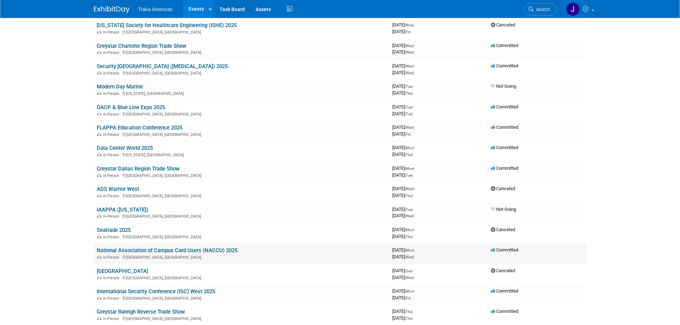
click at [125, 249] on link "National Association of Campus Card Users (NACCU) 2025" at bounding box center [167, 250] width 141 height 6
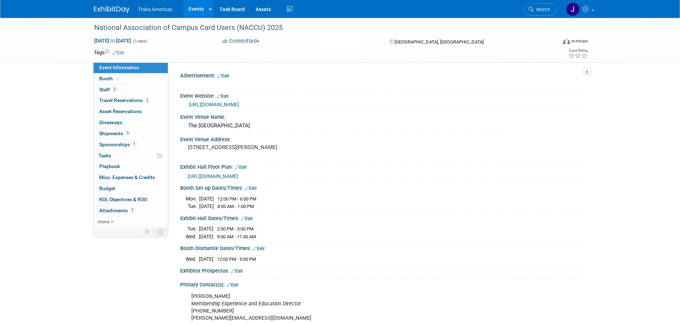
select select "National"
click at [140, 141] on link "1 Sponsorships 1" at bounding box center [130, 144] width 74 height 11
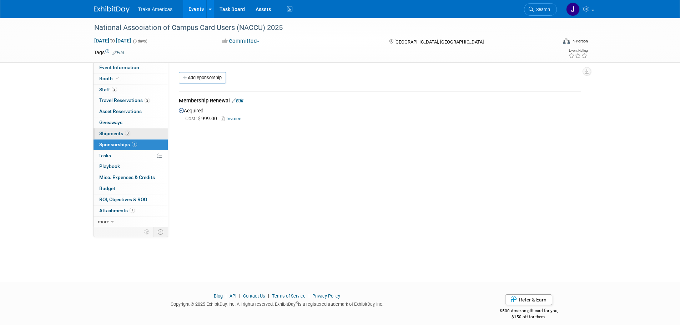
click at [137, 133] on link "3 Shipments 3" at bounding box center [130, 133] width 74 height 11
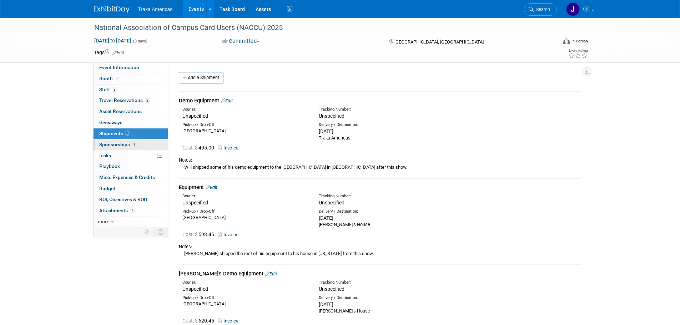
click at [134, 141] on link "1 Sponsorships 1" at bounding box center [130, 144] width 74 height 11
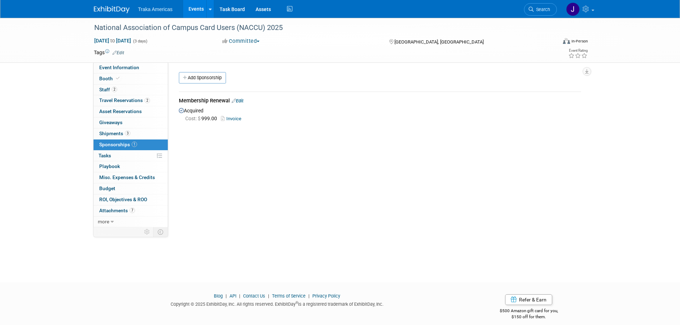
click at [233, 119] on link "Invoice" at bounding box center [232, 118] width 23 height 5
click at [128, 73] on link "Booth" at bounding box center [130, 78] width 74 height 11
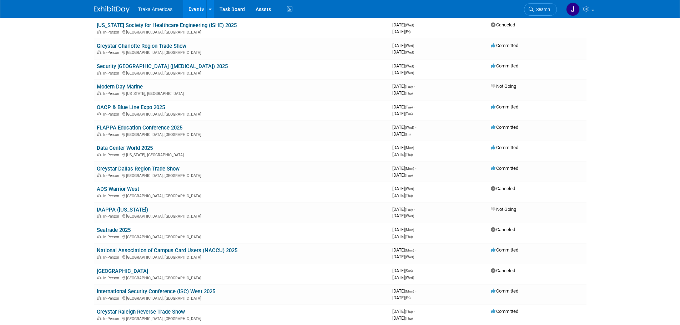
click at [112, 8] on img at bounding box center [112, 9] width 36 height 7
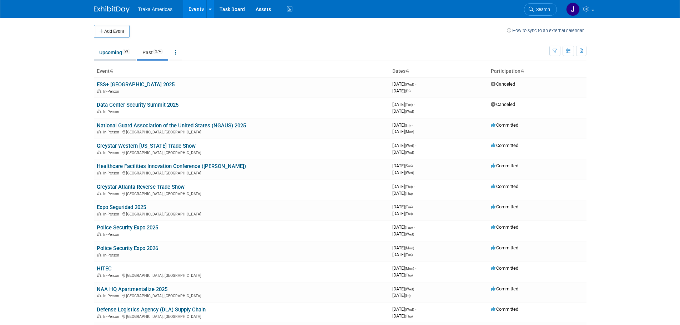
click at [115, 51] on link "Upcoming 29" at bounding box center [115, 53] width 42 height 14
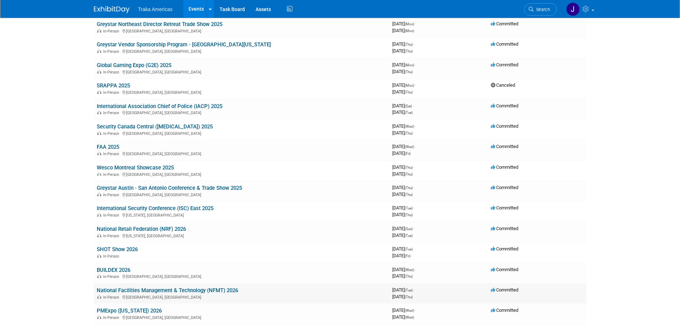
scroll to position [357, 0]
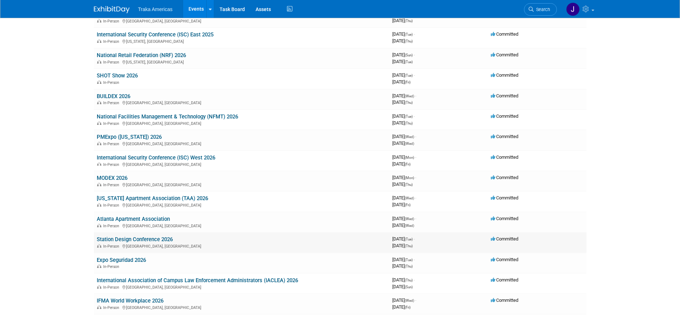
click at [152, 239] on link "Station Design Conference 2026" at bounding box center [135, 239] width 76 height 6
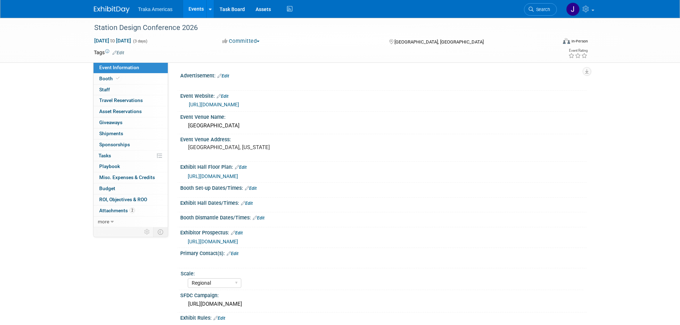
select select "Regional"
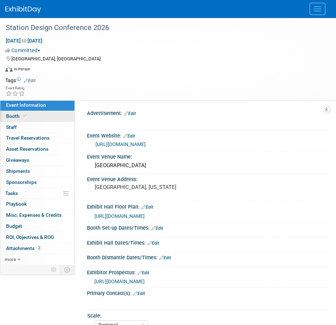
click at [50, 111] on link "Booth" at bounding box center [37, 116] width 74 height 11
